Goal: Find specific page/section

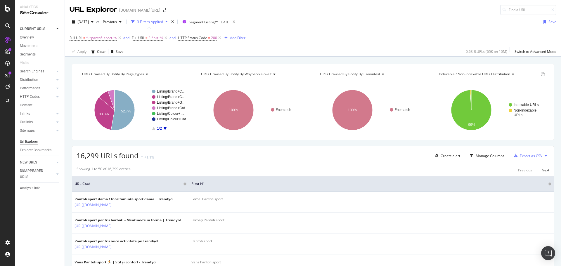
scroll to position [14, 0]
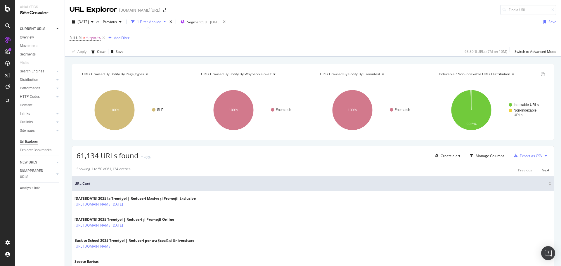
scroll to position [542, 0]
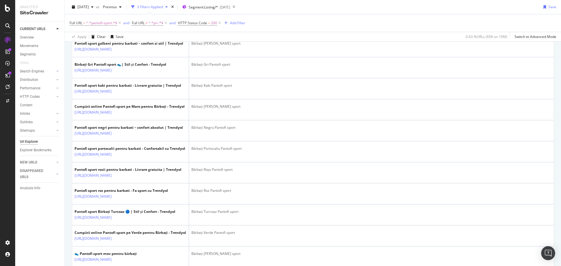
scroll to position [572, 0]
